Goal: Task Accomplishment & Management: Use online tool/utility

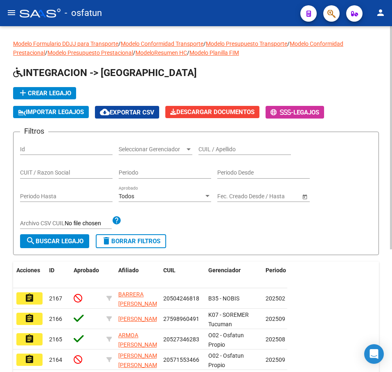
scroll to position [82, 0]
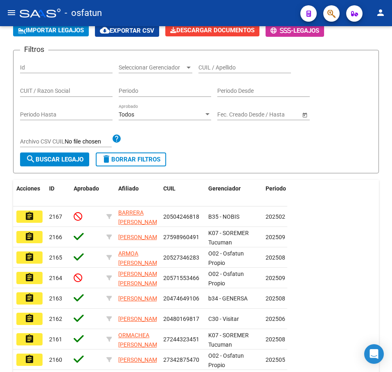
click at [16, 11] on mat-icon "menu" at bounding box center [12, 13] width 10 height 10
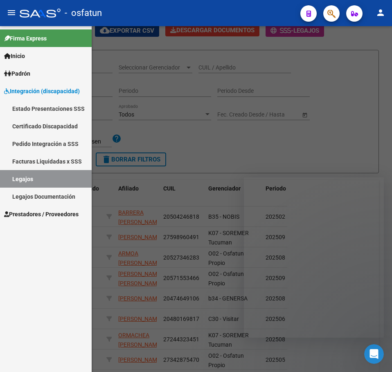
scroll to position [0, 0]
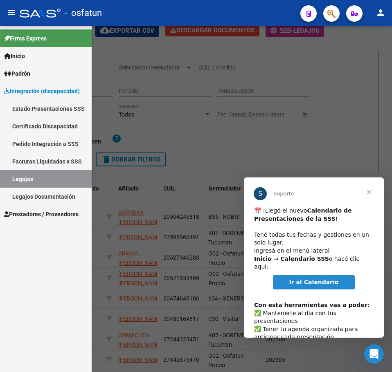
click at [28, 213] on span "Prestadores / Proveedores" at bounding box center [41, 214] width 74 height 9
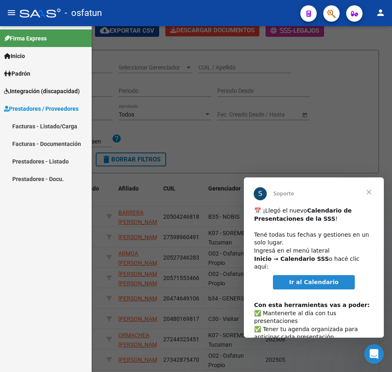
click at [34, 122] on link "Facturas - Listado/Carga" at bounding box center [46, 126] width 92 height 18
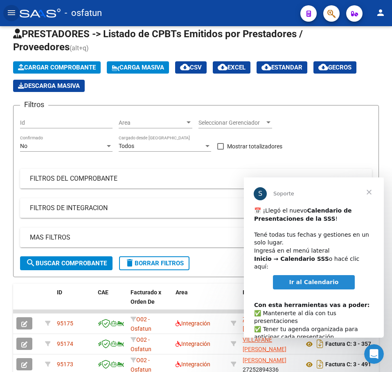
scroll to position [82, 0]
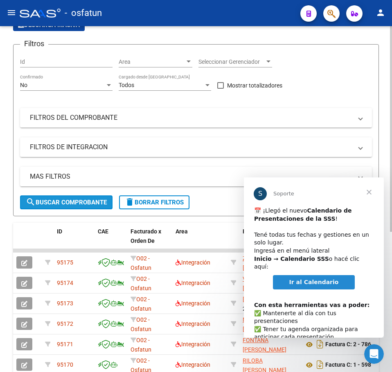
click at [74, 204] on span "search Buscar Comprobante" at bounding box center [66, 202] width 81 height 7
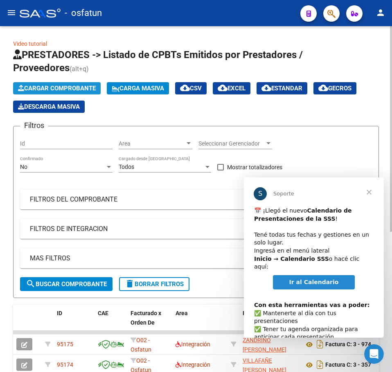
click at [65, 88] on span "Cargar Comprobante" at bounding box center [57, 88] width 78 height 7
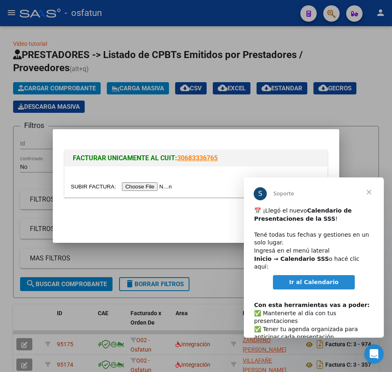
click at [145, 190] on input "file" at bounding box center [122, 186] width 103 height 9
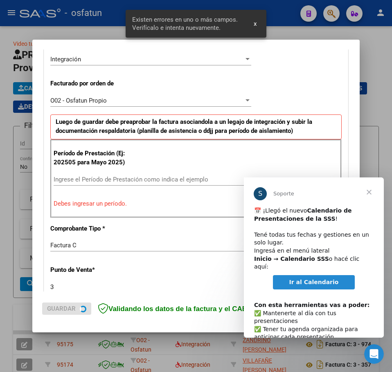
scroll to position [205, 0]
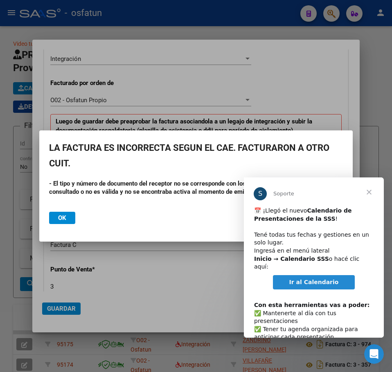
click at [368, 193] on span "Cerrar" at bounding box center [368, 191] width 29 height 29
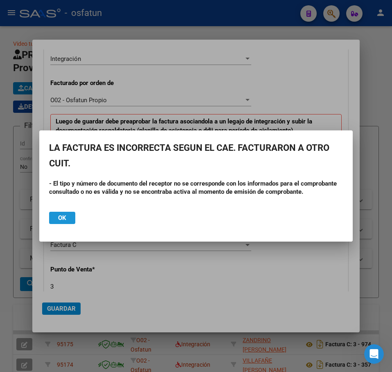
click at [59, 221] on span "Ok" at bounding box center [62, 217] width 8 height 7
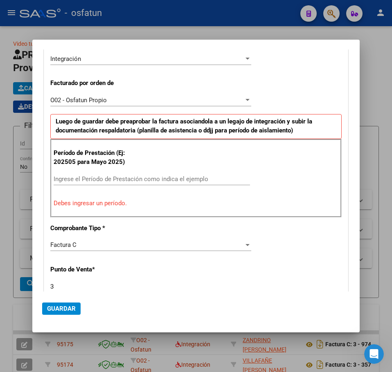
click at [378, 51] on div at bounding box center [196, 186] width 392 height 372
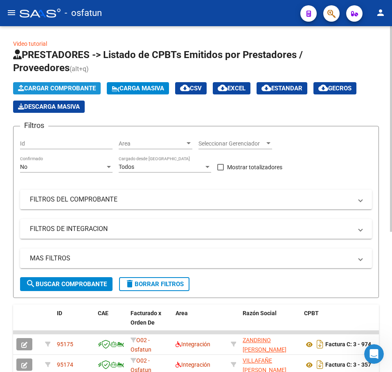
click at [48, 88] on span "Cargar Comprobante" at bounding box center [57, 88] width 78 height 7
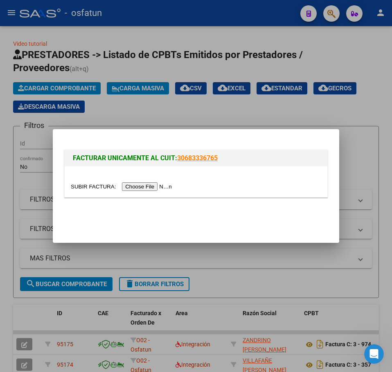
click at [164, 186] on input "file" at bounding box center [122, 186] width 103 height 9
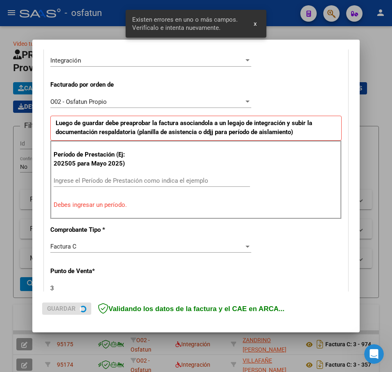
scroll to position [205, 0]
